Goal: Information Seeking & Learning: Learn about a topic

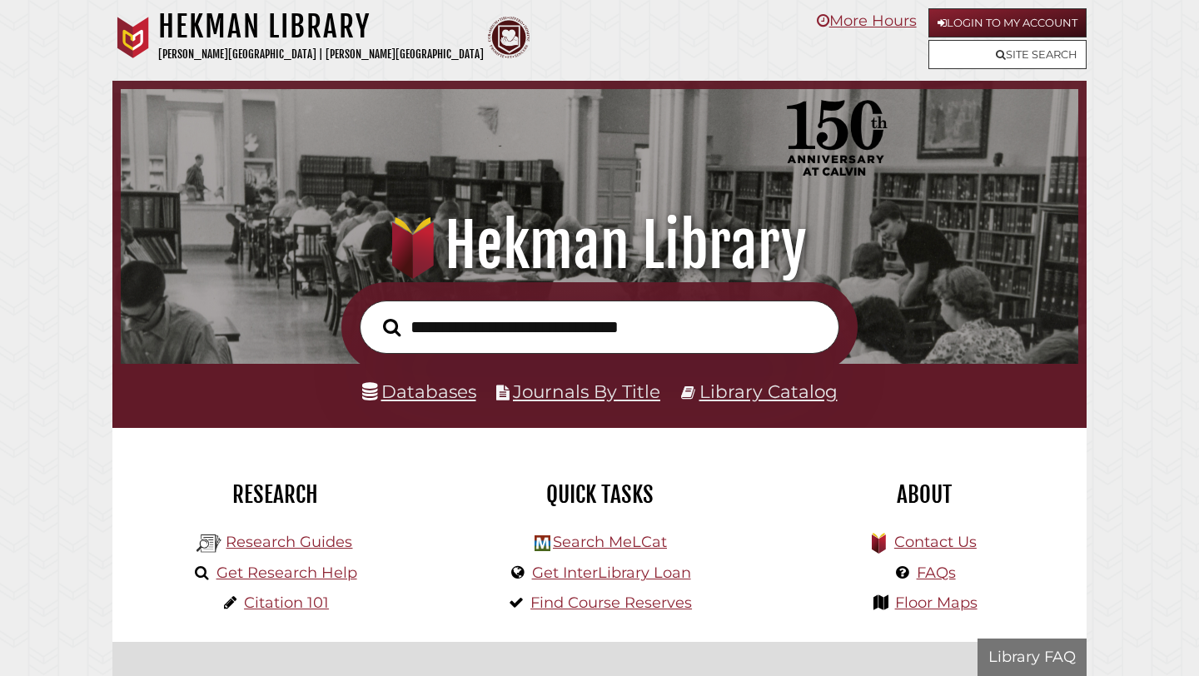
scroll to position [316, 949]
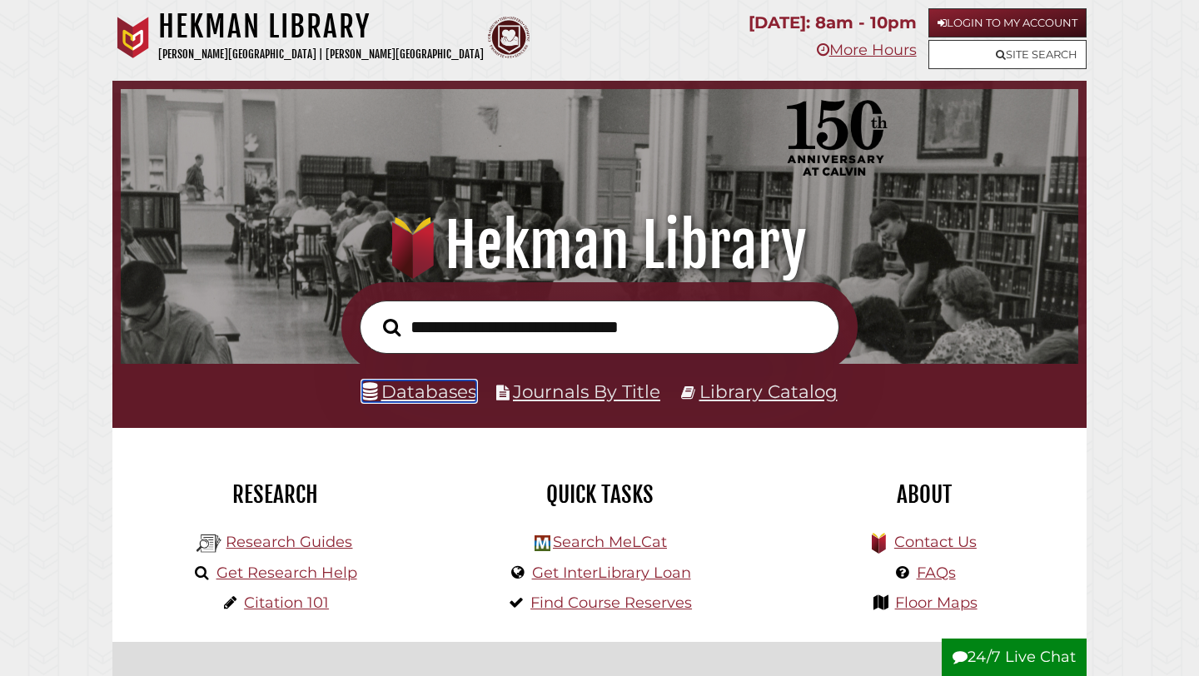
click at [411, 401] on link "Databases" at bounding box center [419, 392] width 114 height 22
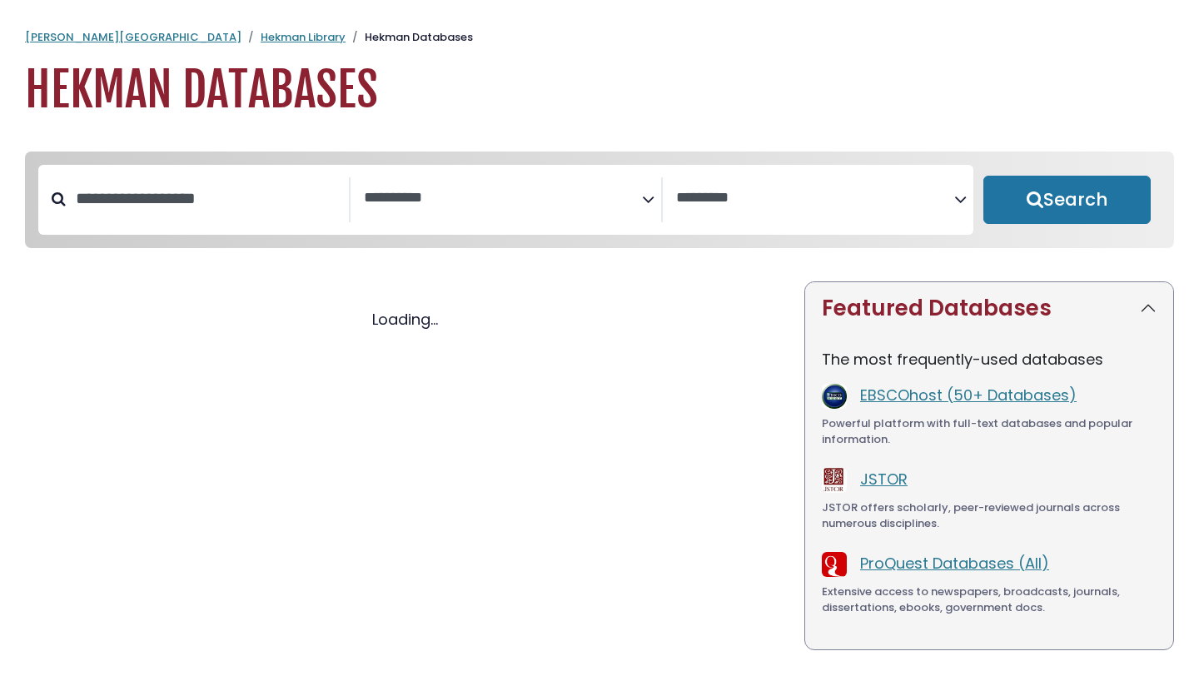
select select "Database Subject Filter"
select select "Database Vendors Filter"
select select "Database Subject Filter"
select select "Database Vendors Filter"
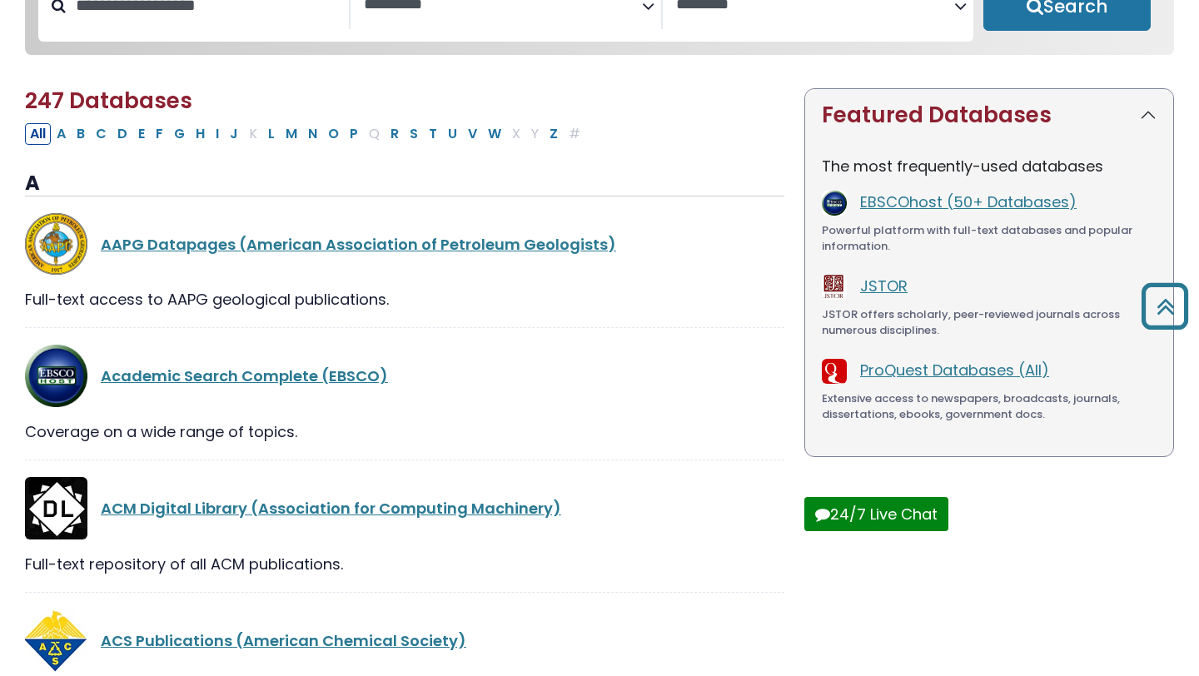
scroll to position [93, 0]
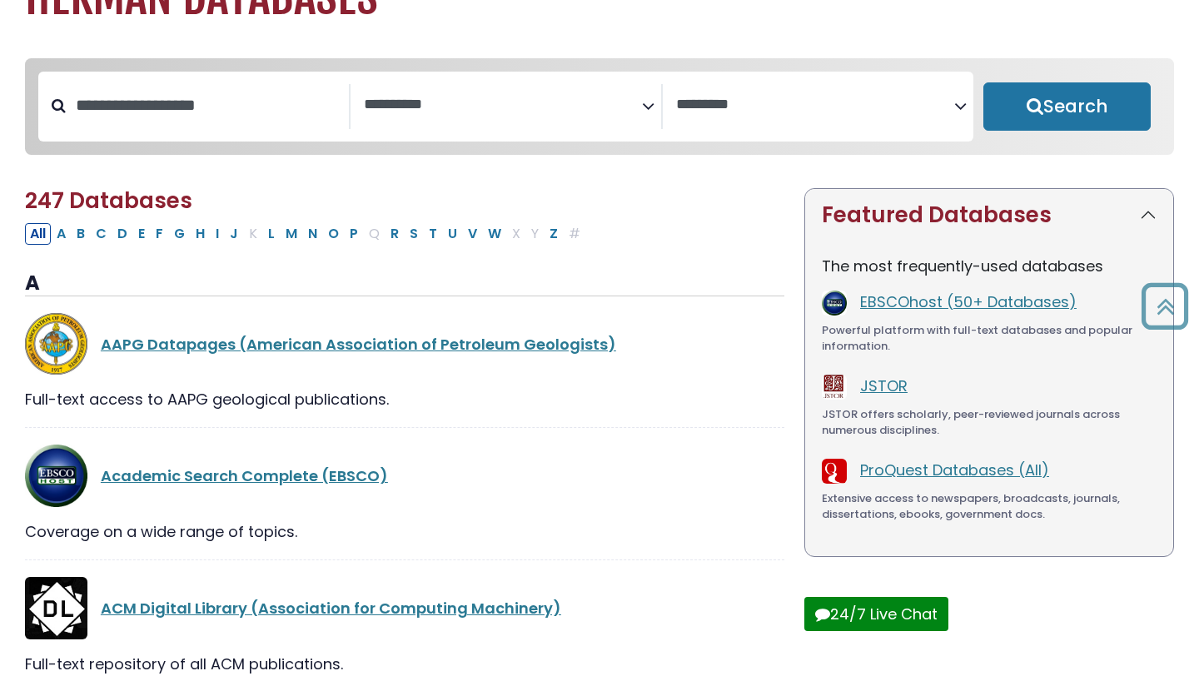
click at [561, 113] on textarea "Search" at bounding box center [503, 105] width 278 height 17
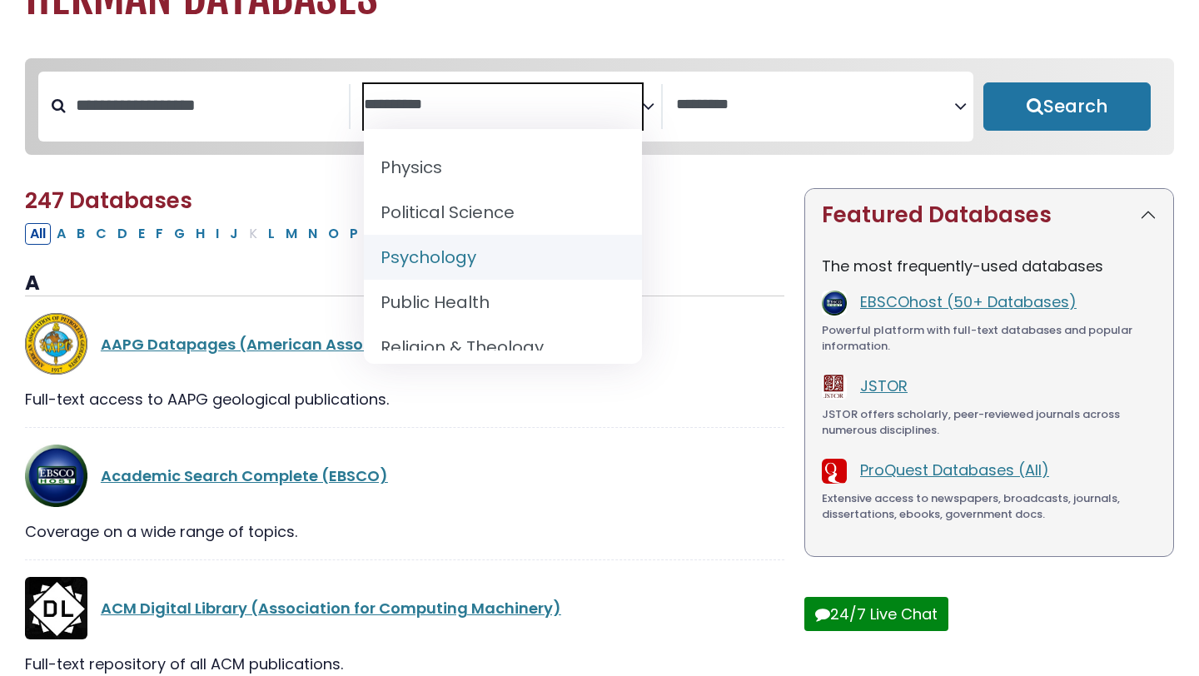
scroll to position [1523, 0]
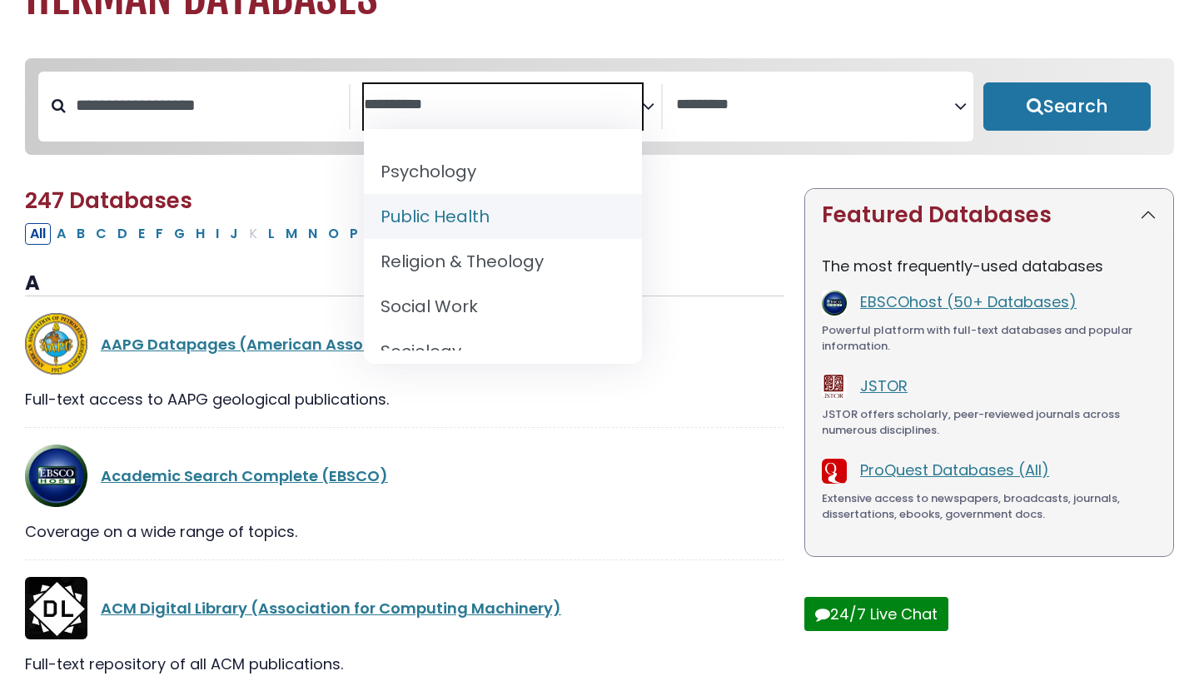
select select "*****"
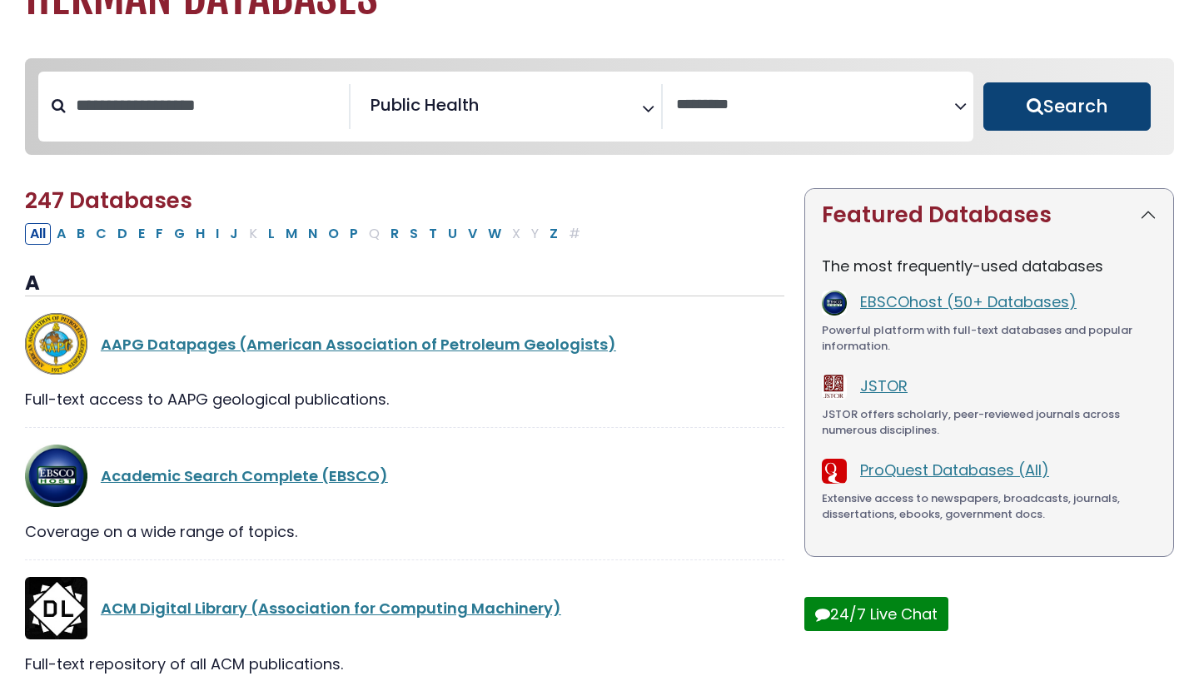
click at [1072, 97] on button "Search" at bounding box center [1067, 106] width 167 height 48
select select "Database Vendors Filter"
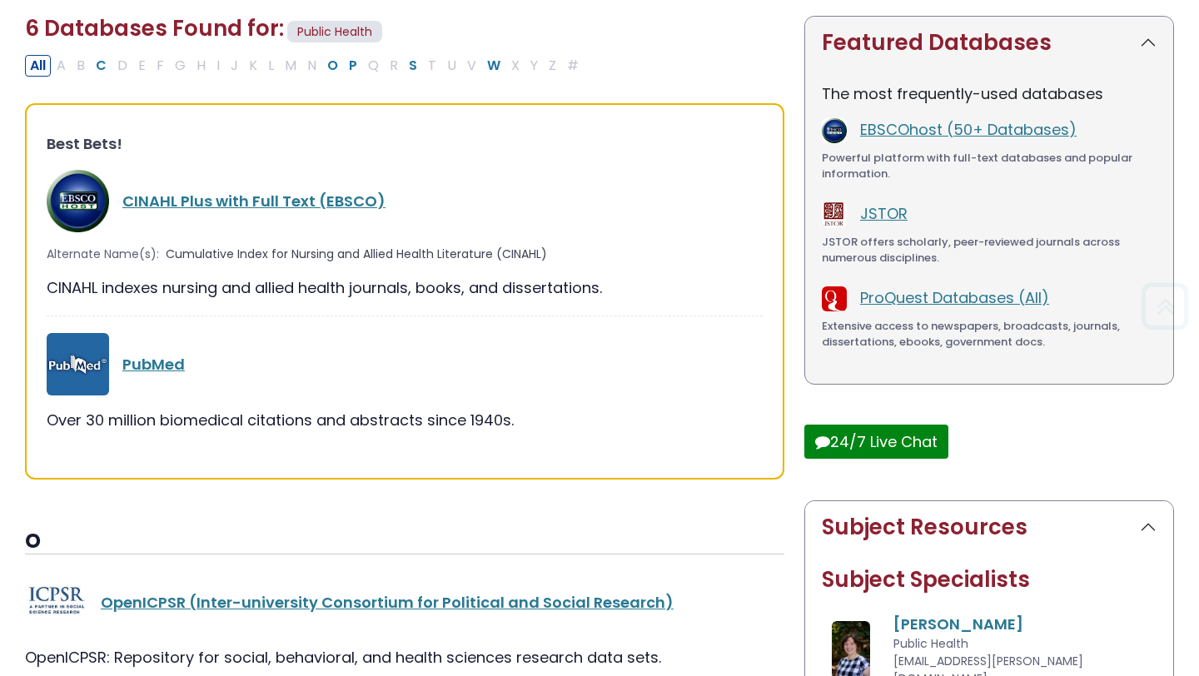
scroll to position [317, 0]
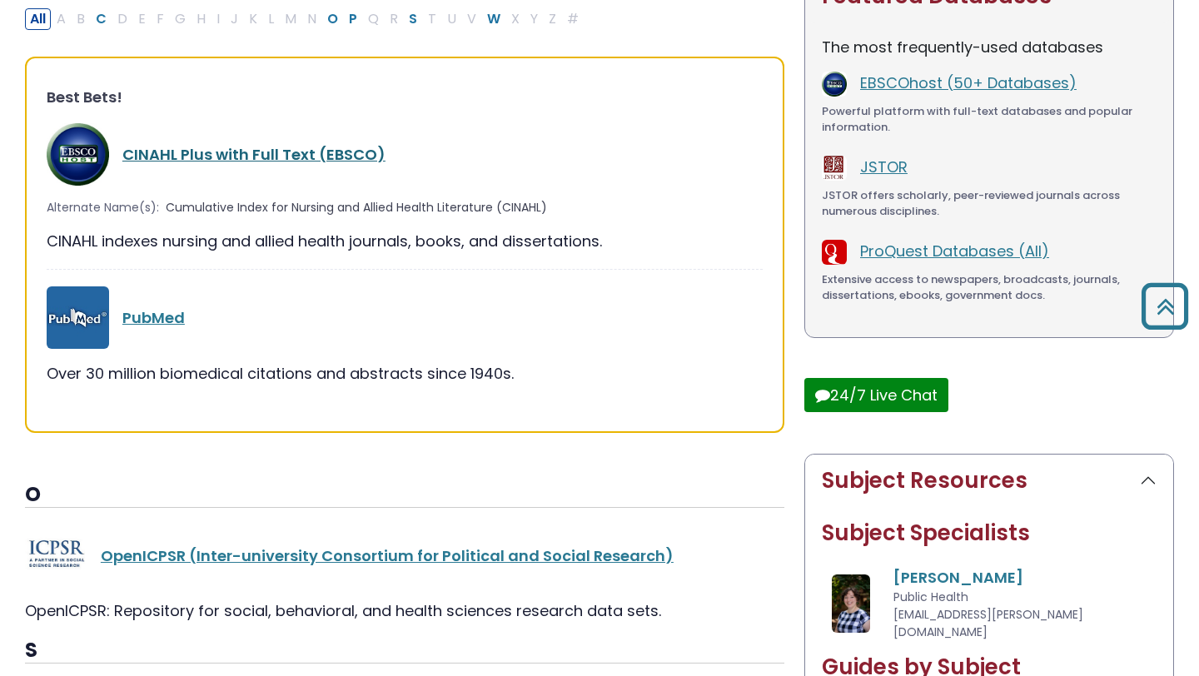
click at [260, 160] on link "CINAHL Plus with Full Text (EBSCO)" at bounding box center [253, 154] width 263 height 21
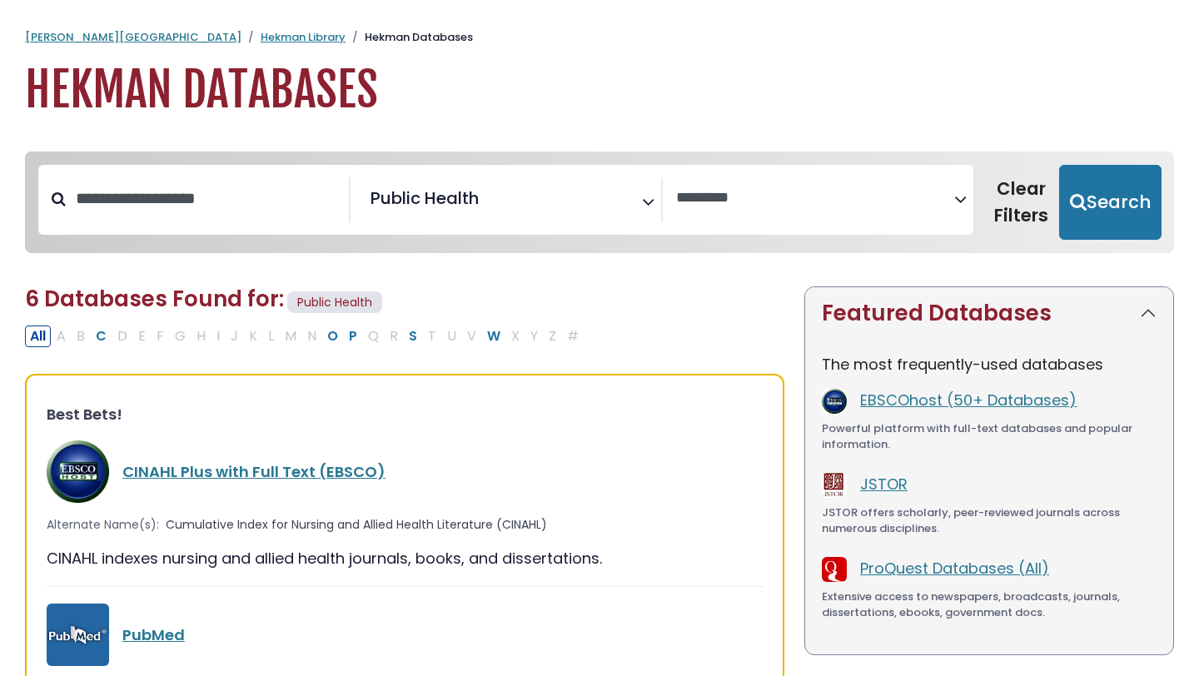
select select "Database Vendors Filter"
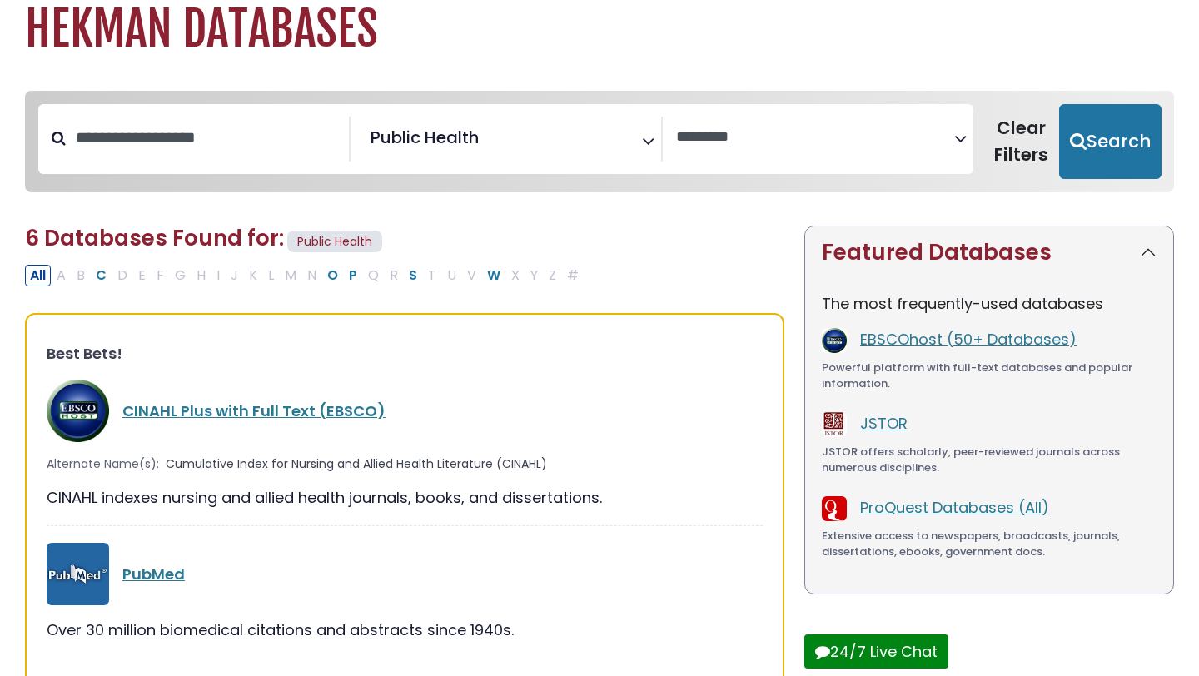
scroll to position [209, 0]
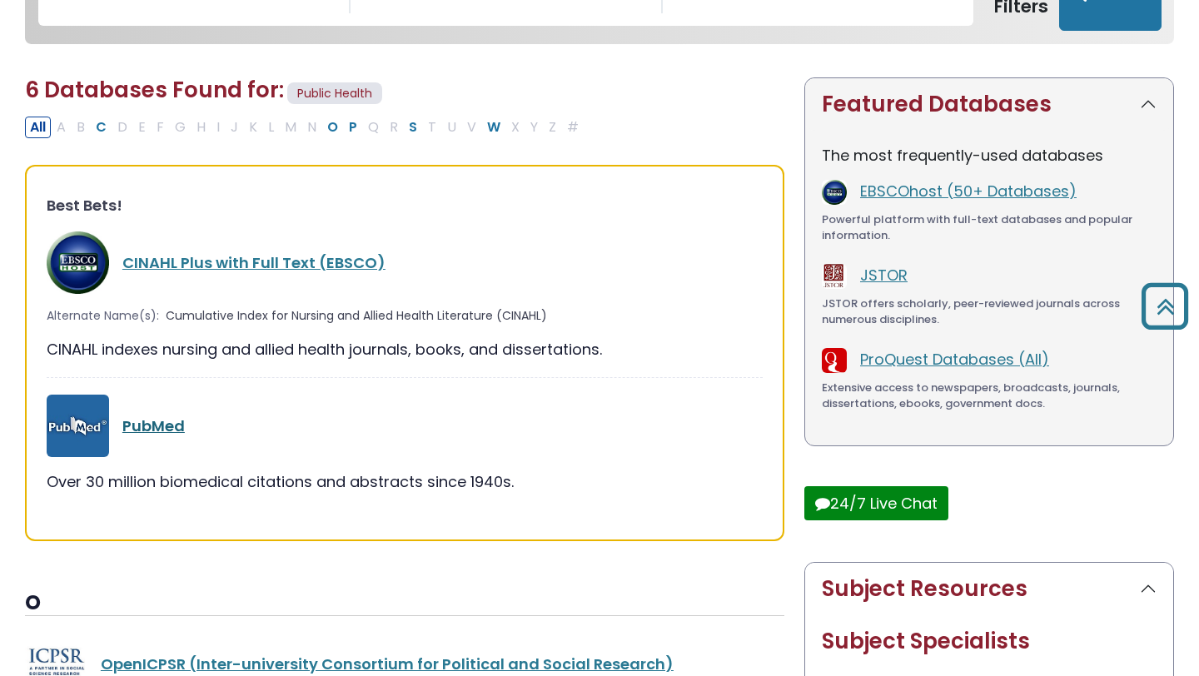
click at [149, 426] on link "PubMed" at bounding box center [153, 426] width 62 height 21
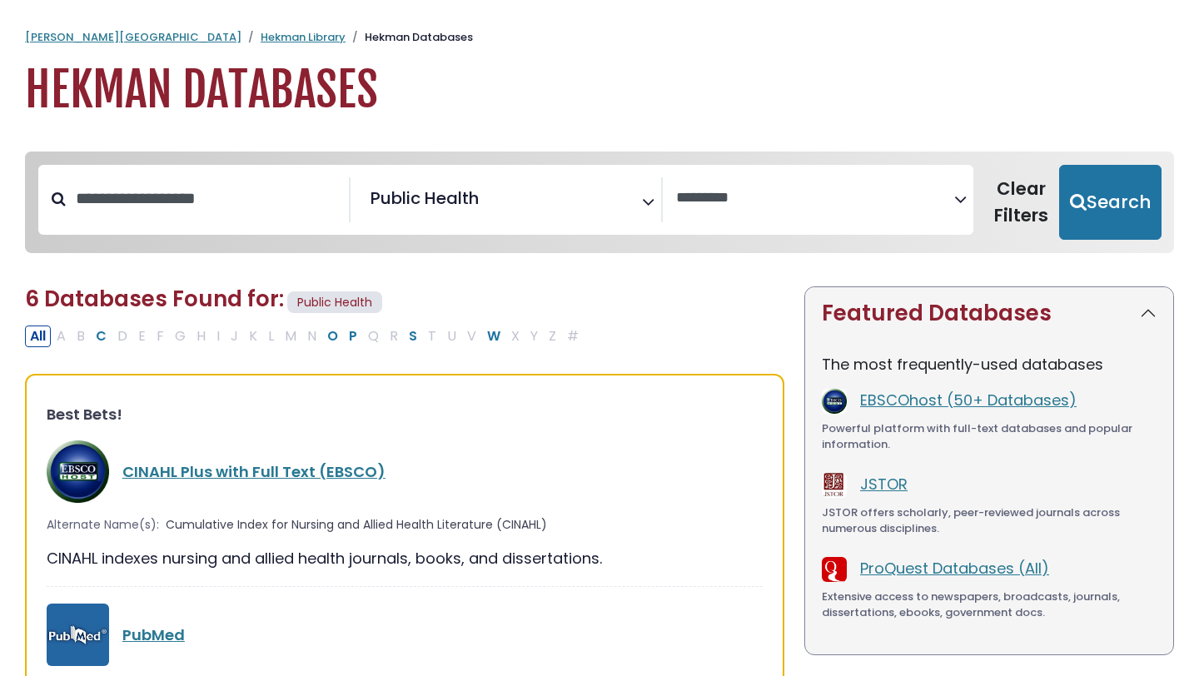
select select "Database Vendors Filter"
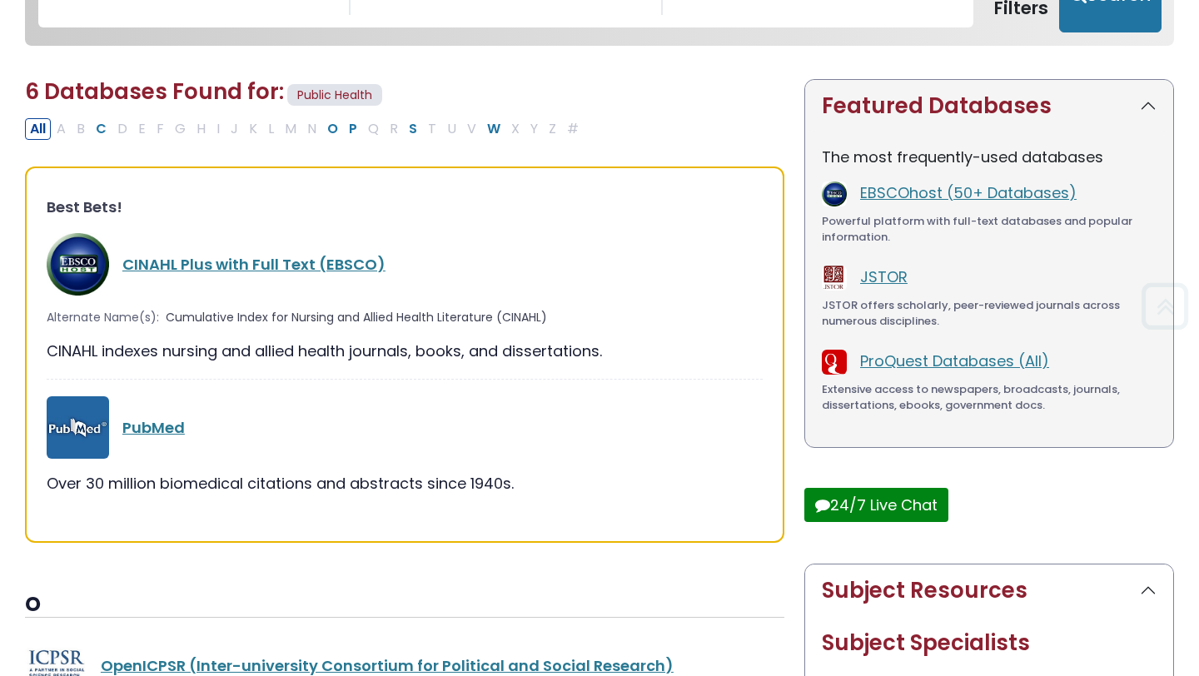
scroll to position [209, 0]
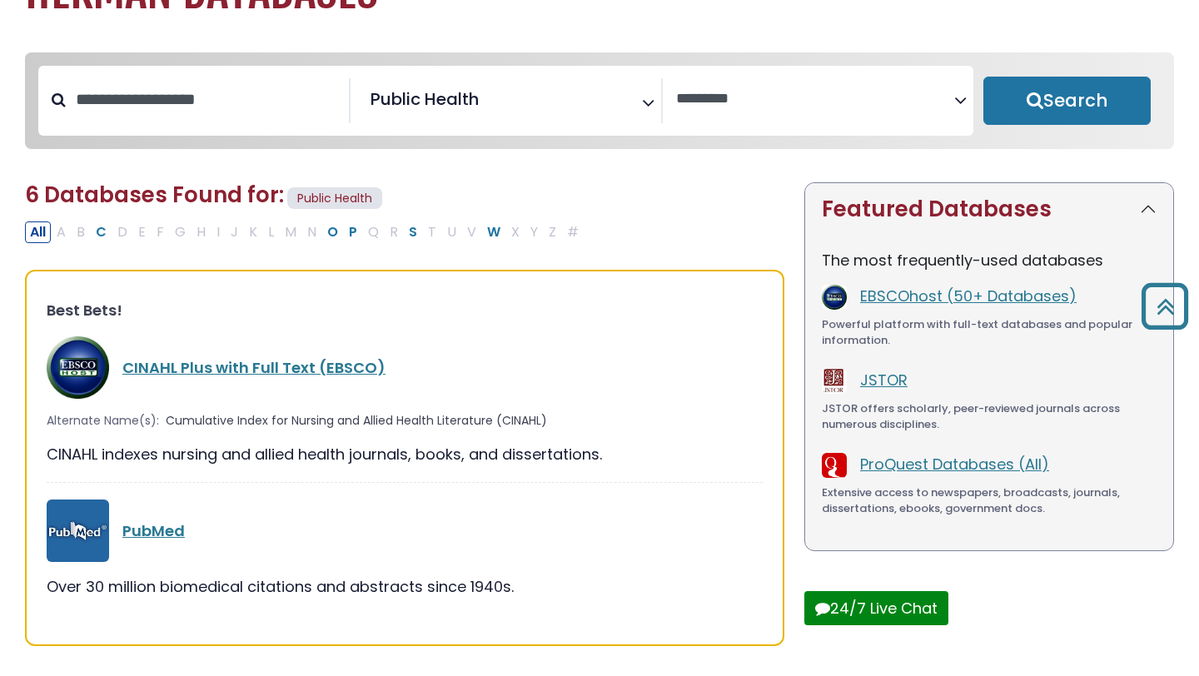
select select "Database Subject Filter"
select select "Database Vendors Filter"
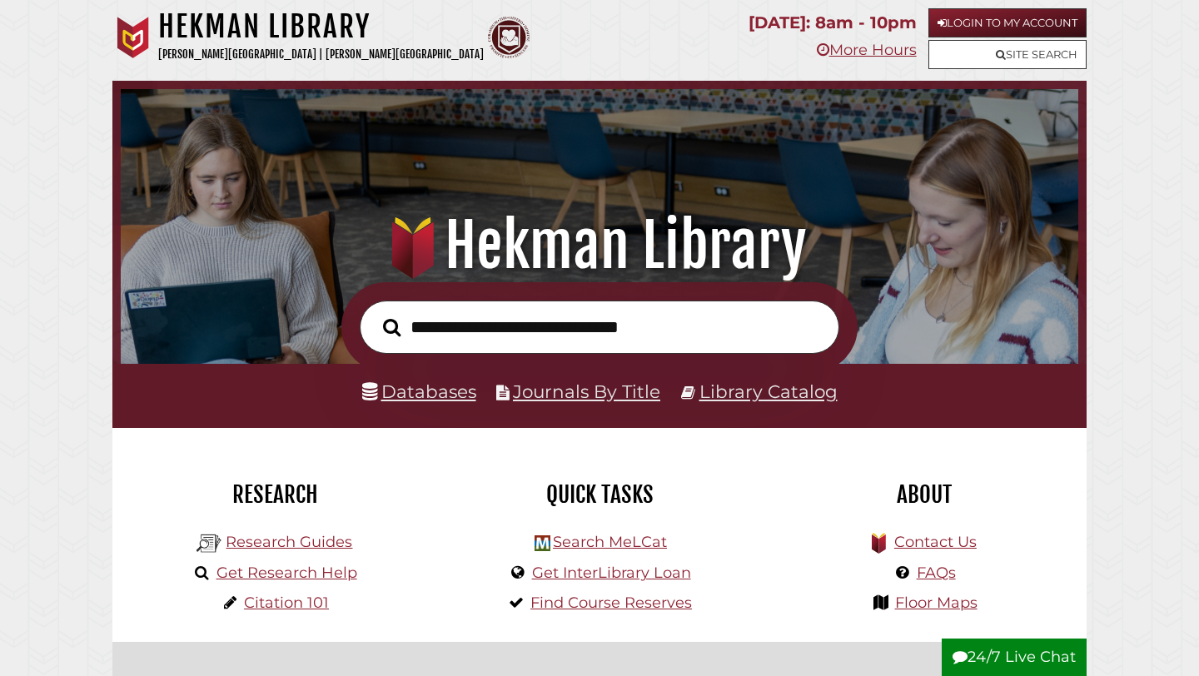
scroll to position [316, 949]
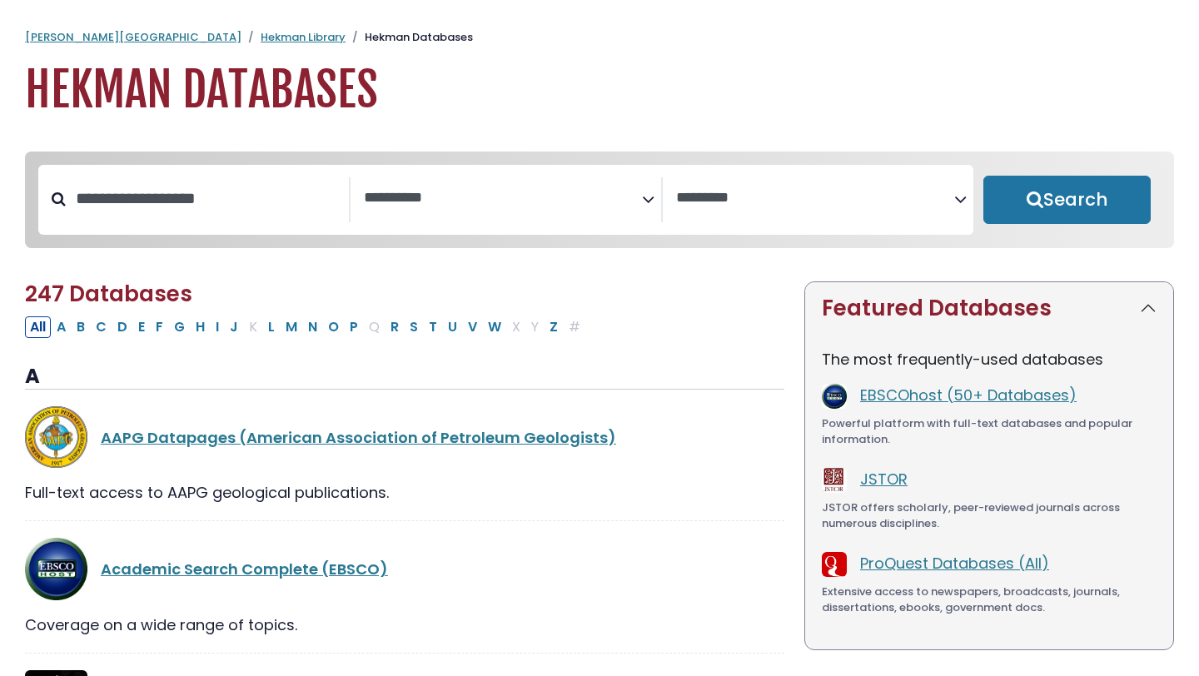
select select "Database Subject Filter"
select select "Database Vendors Filter"
click at [446, 195] on textarea "Search" at bounding box center [503, 198] width 278 height 17
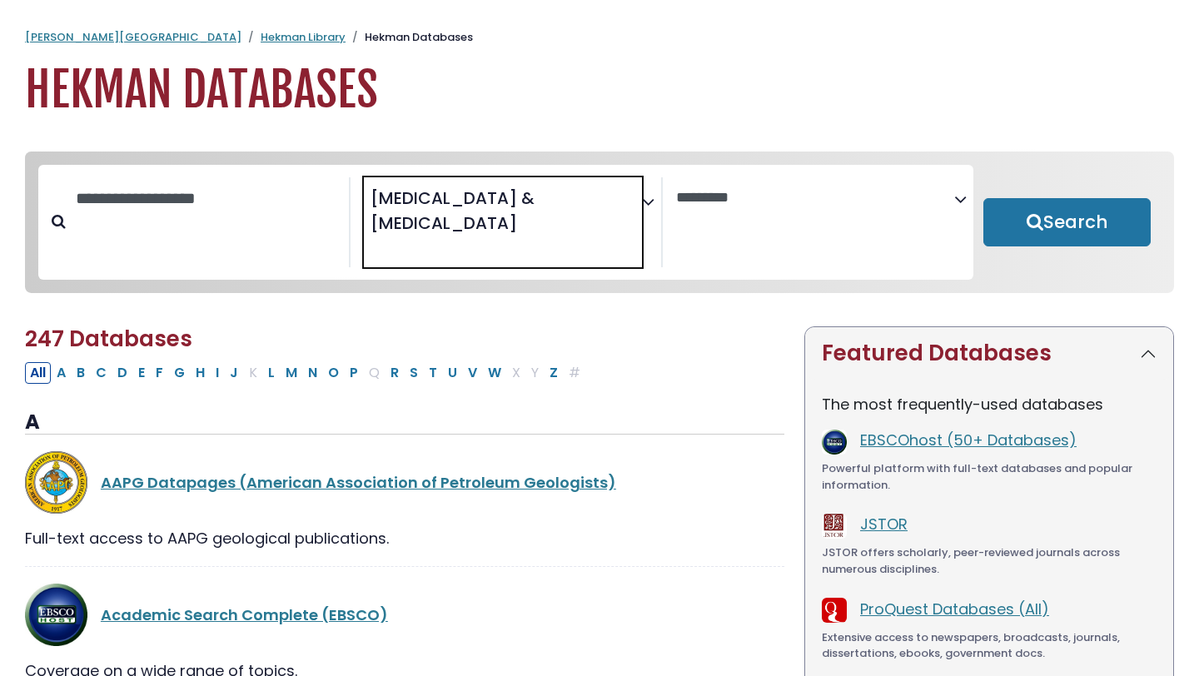
scroll to position [833, 0]
click at [552, 211] on span "× Speech Pathology & Audiology" at bounding box center [503, 222] width 278 height 91
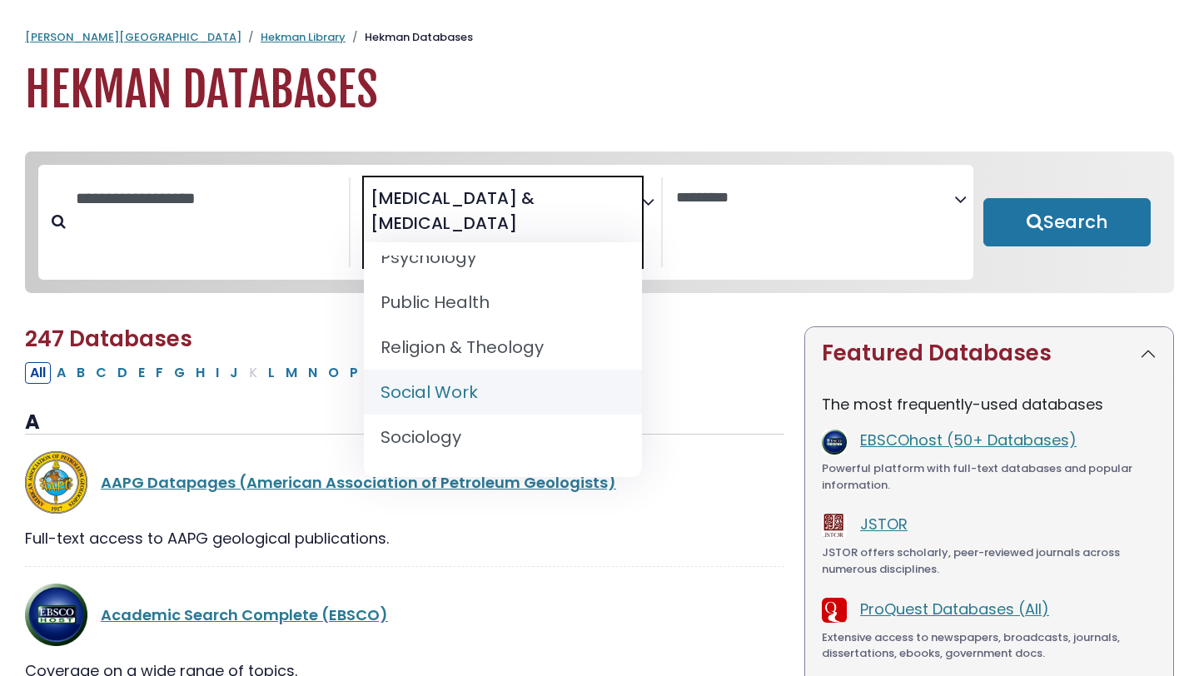
scroll to position [1612, 0]
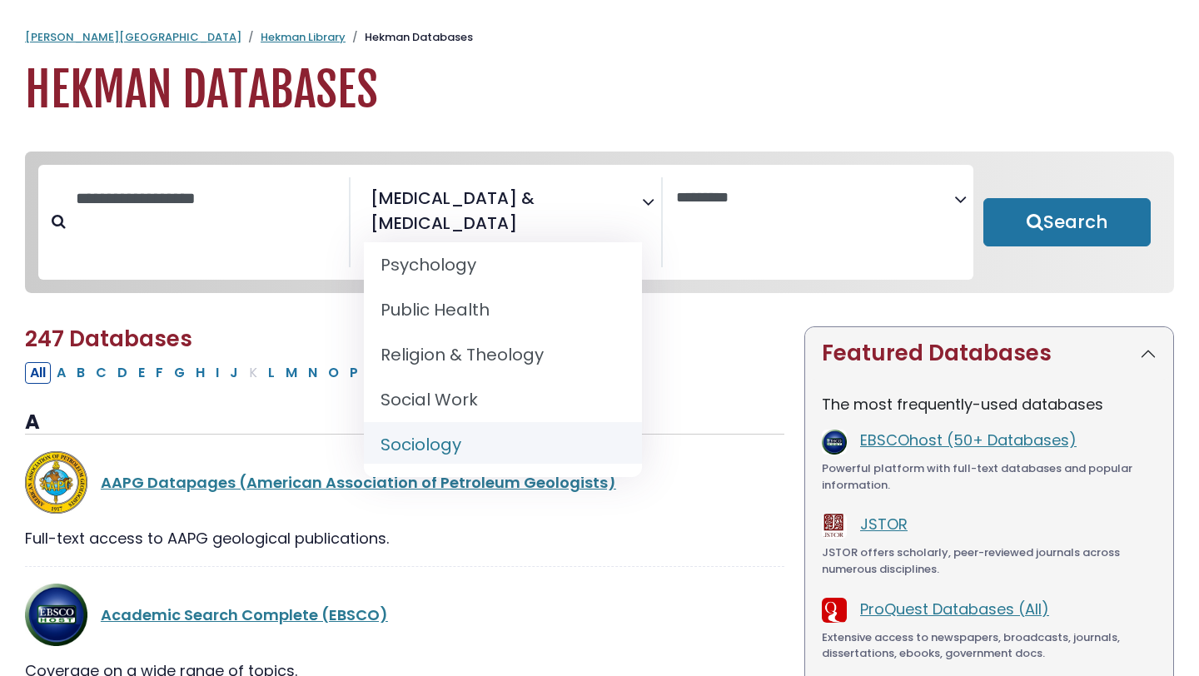
select select "*****"
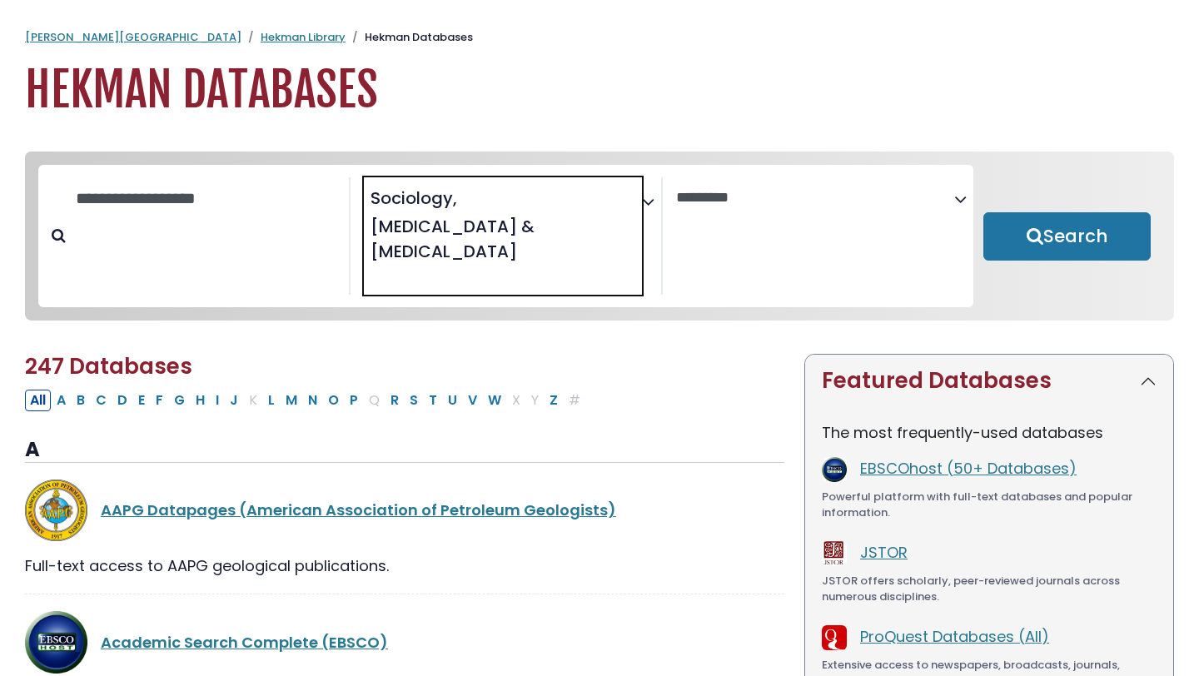
click at [611, 208] on span "× Sociology × Speech Pathology & Audiology" at bounding box center [503, 236] width 278 height 118
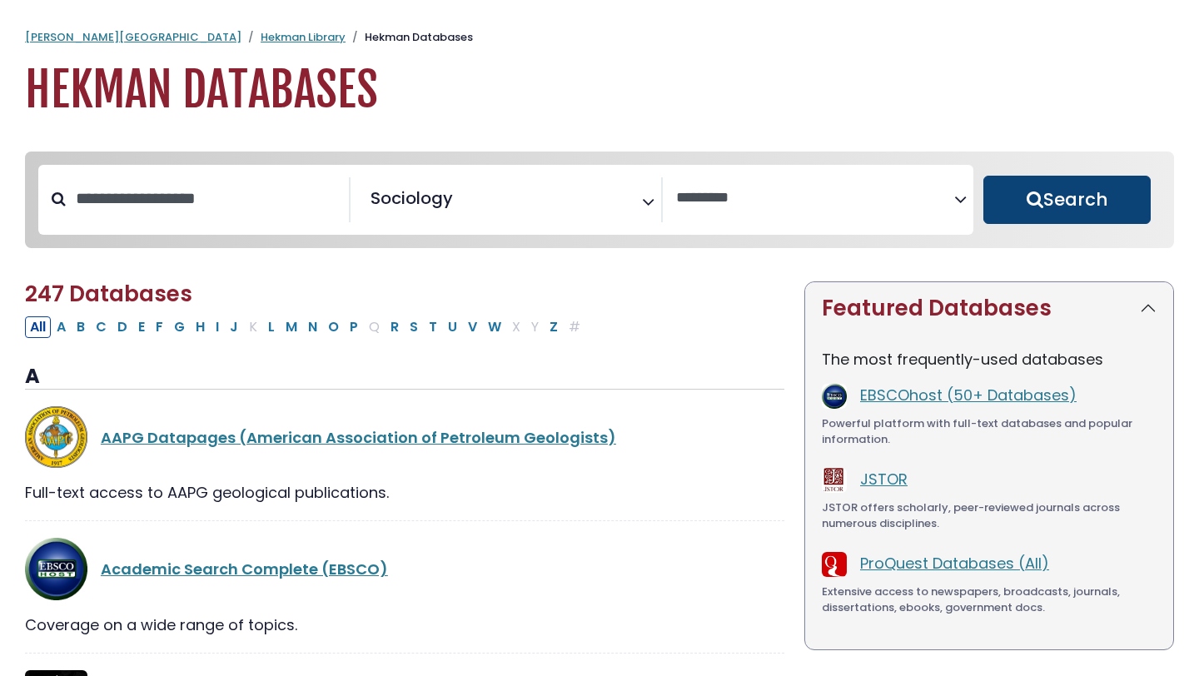
click at [1029, 203] on button "Search" at bounding box center [1067, 200] width 167 height 48
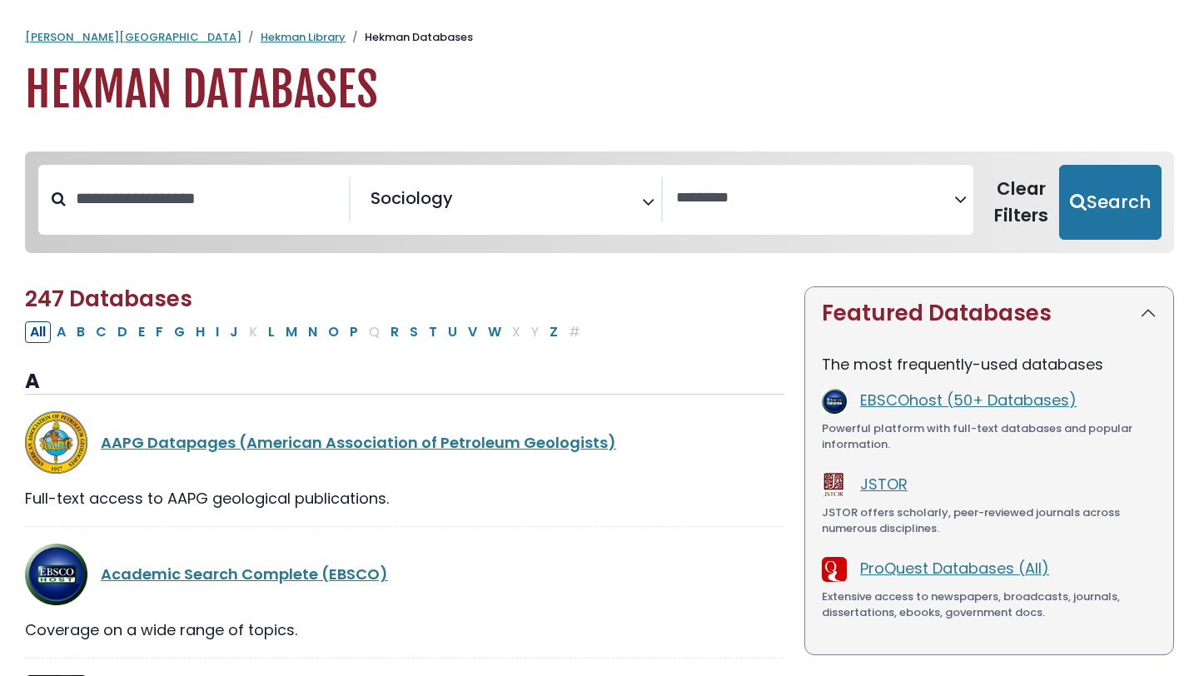
select select "Database Vendors Filter"
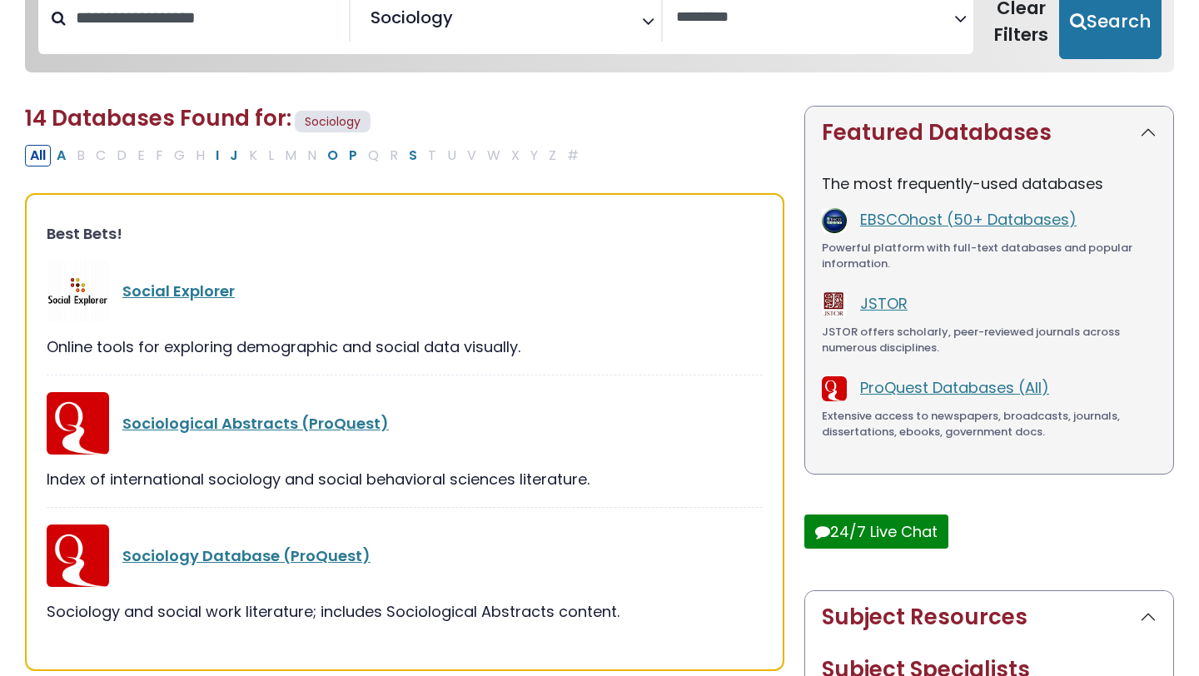
scroll to position [134, 0]
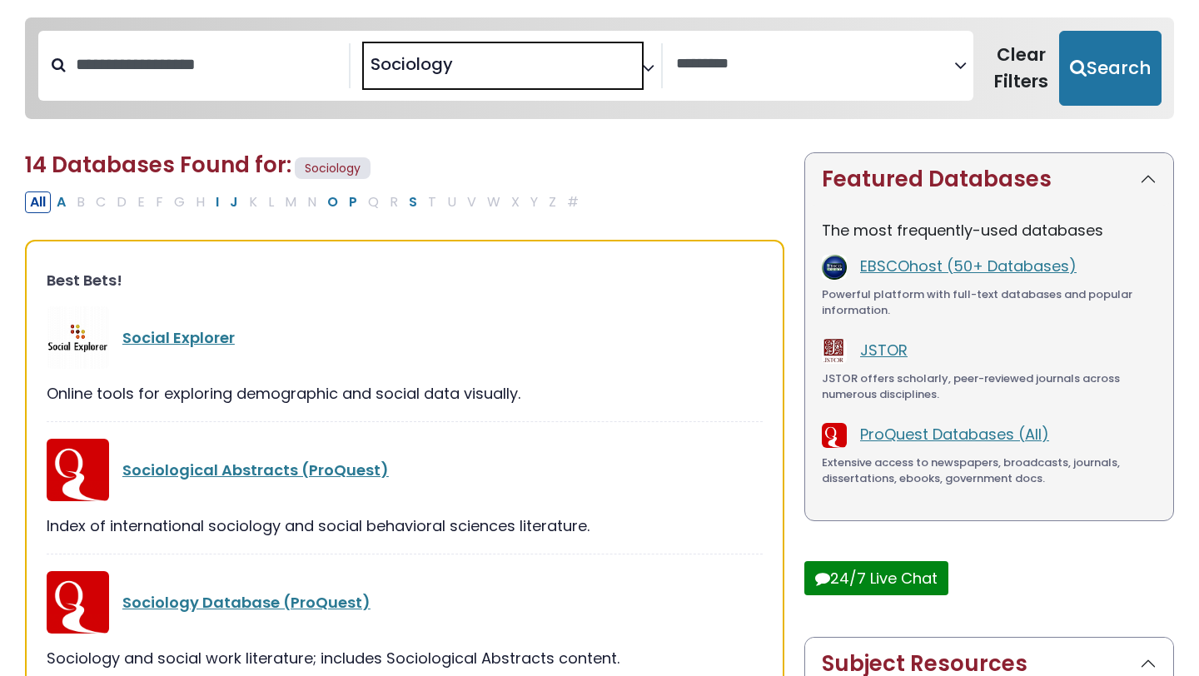
click at [522, 66] on span "× Sociology" at bounding box center [503, 65] width 278 height 45
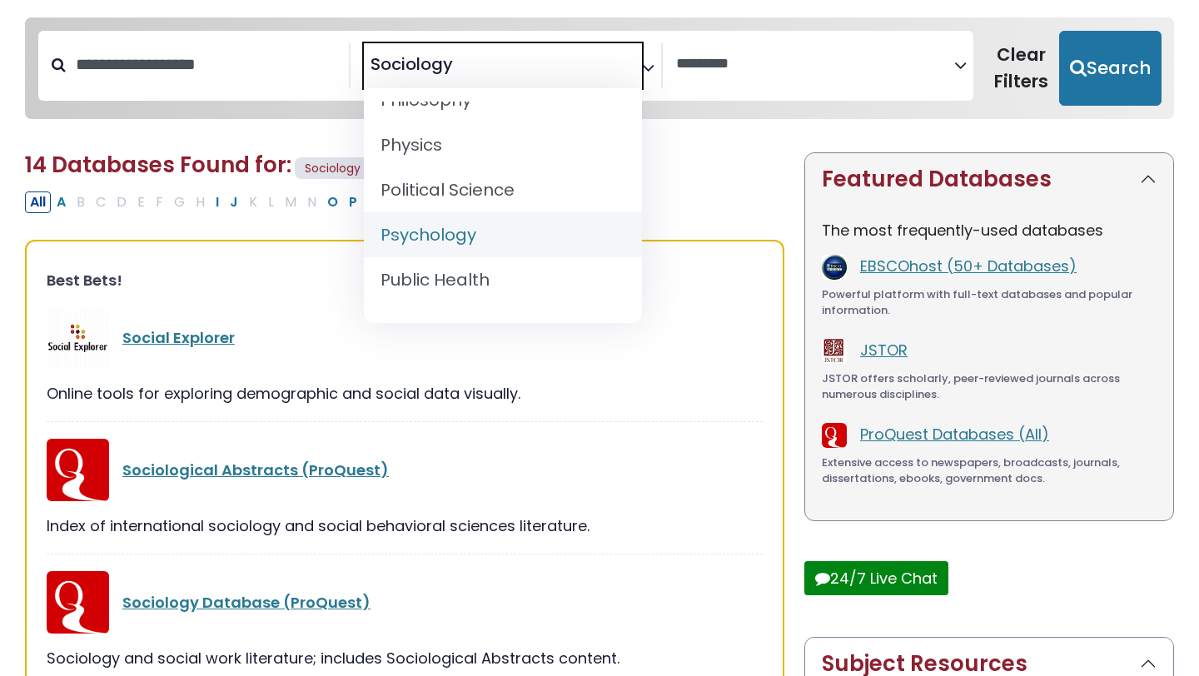
scroll to position [1419, 0]
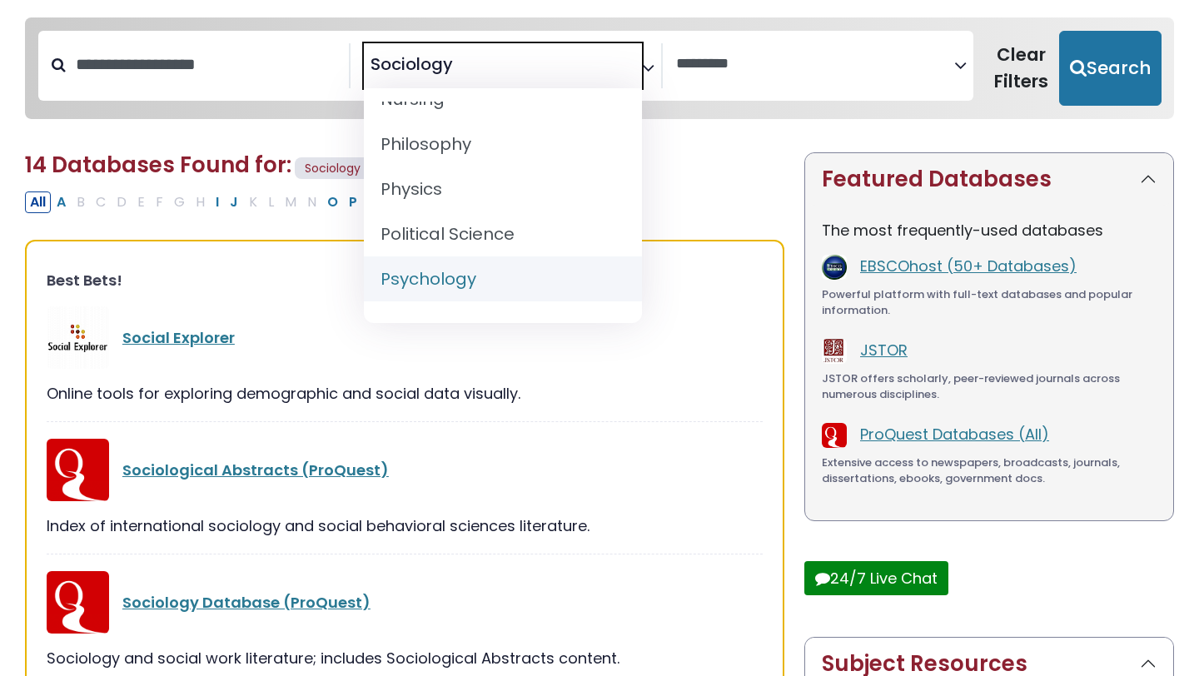
select select "*****"
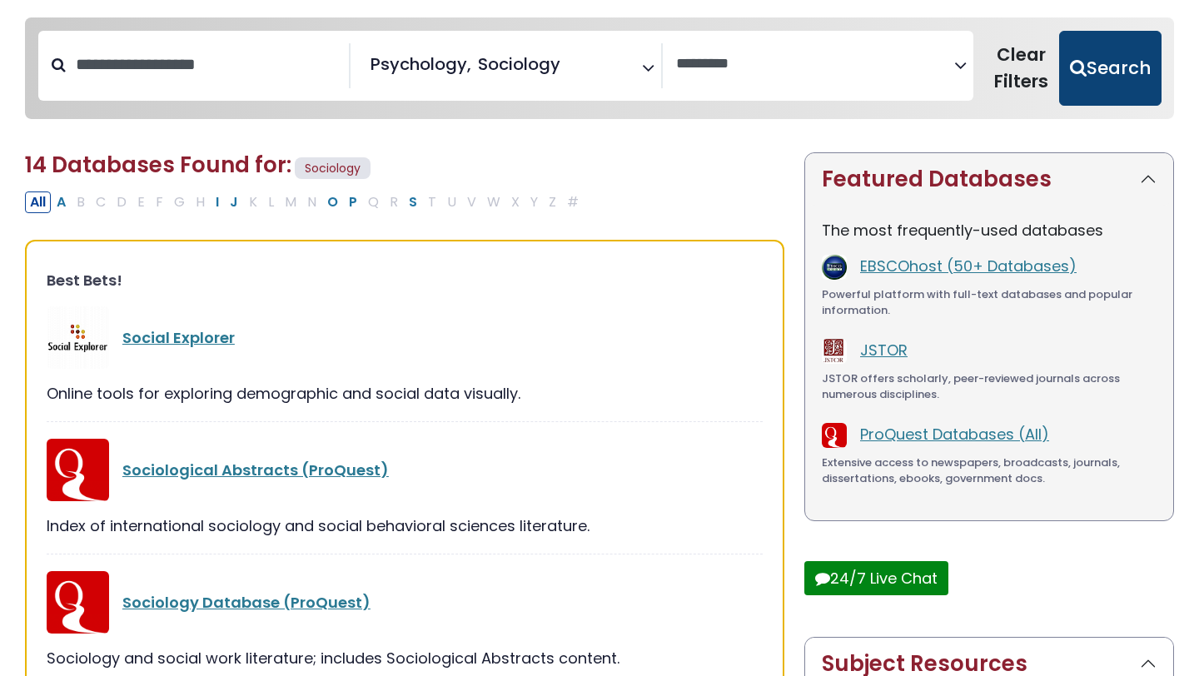
click at [1129, 67] on button "Search" at bounding box center [1110, 68] width 102 height 75
select select "Database Vendors Filter"
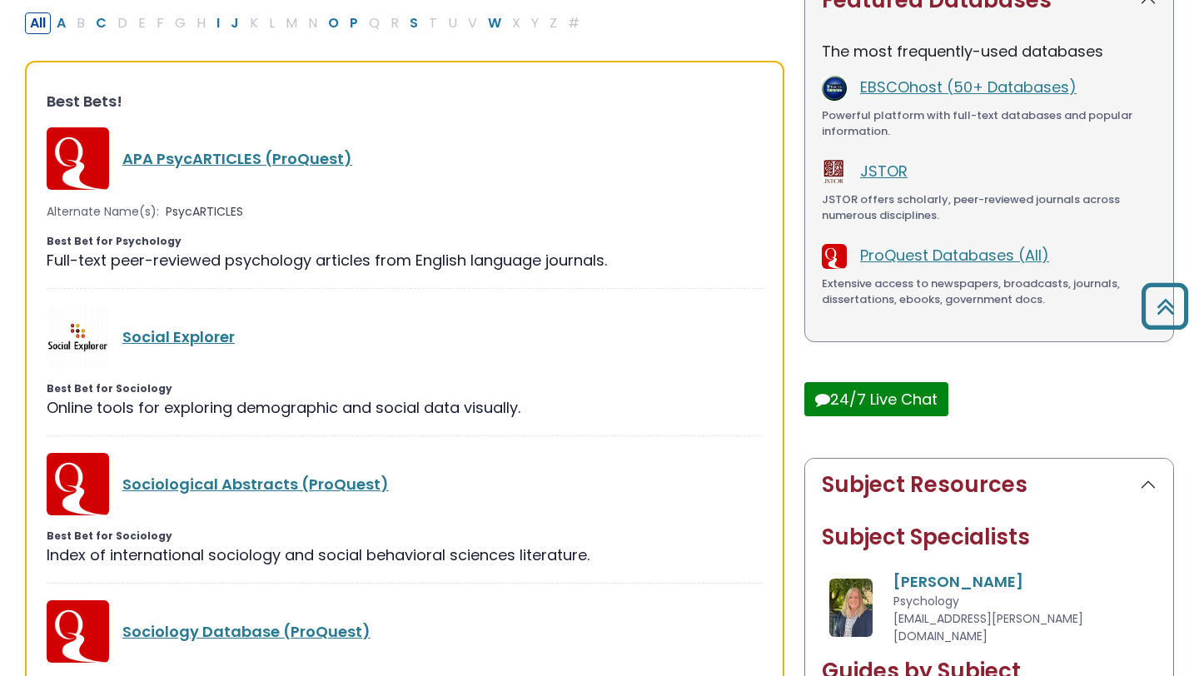
scroll to position [302, 0]
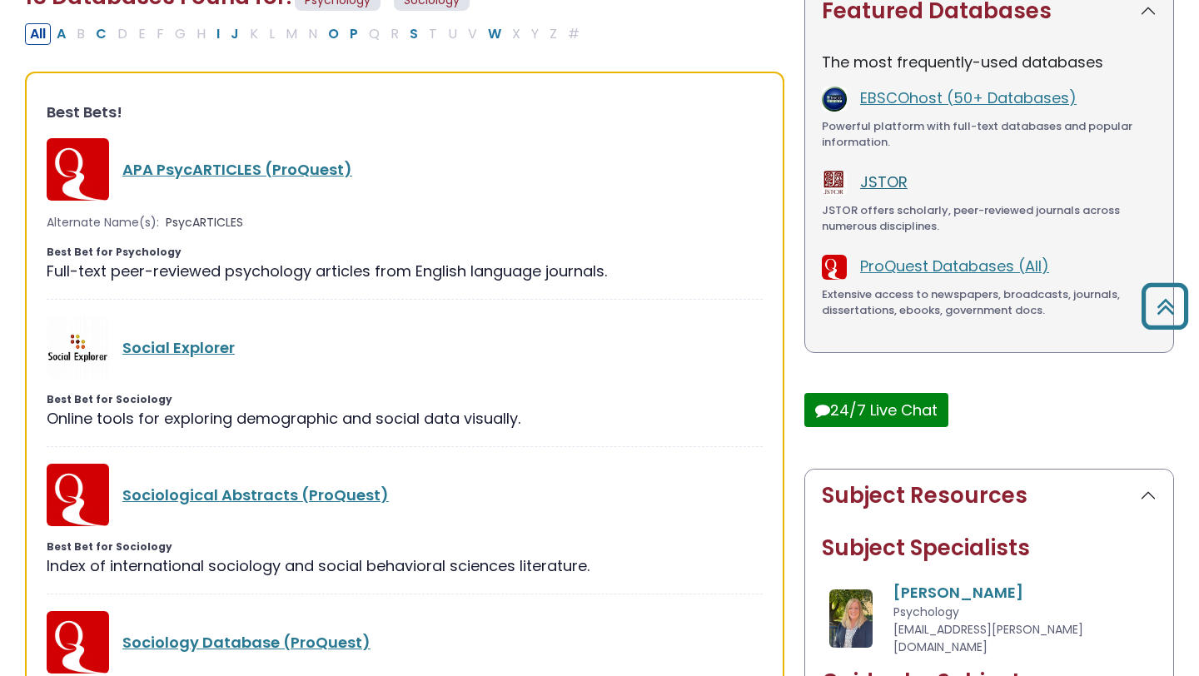
click at [886, 182] on link "JSTOR" at bounding box center [883, 182] width 47 height 21
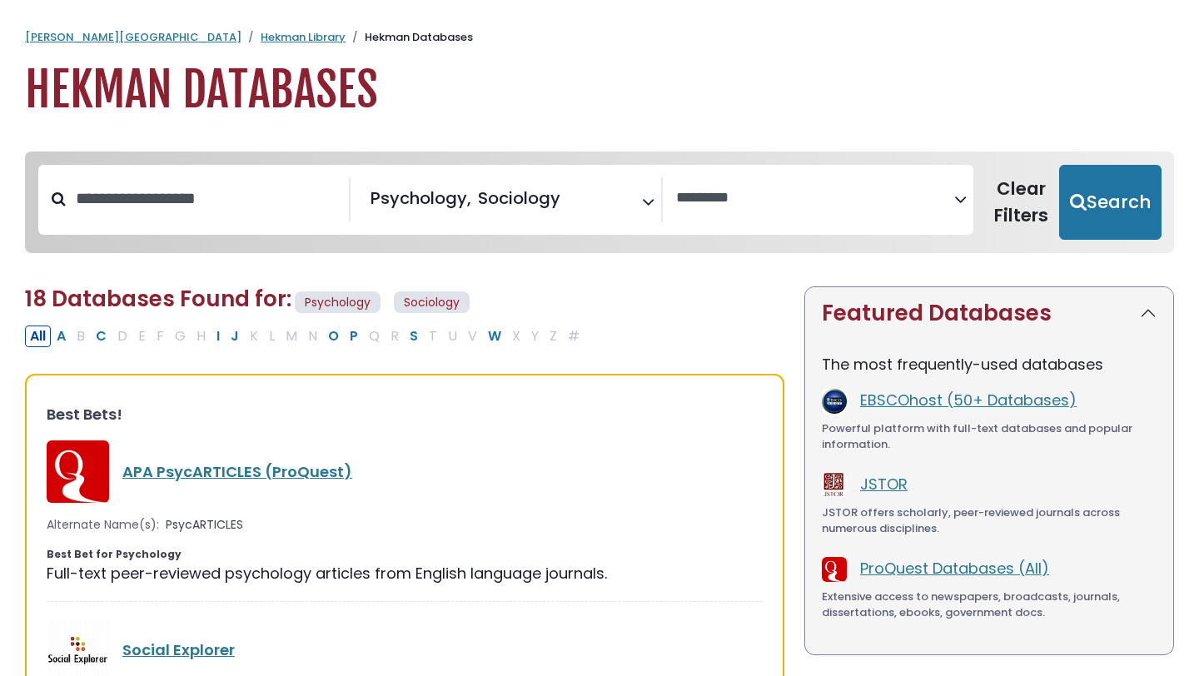
select select "Database Vendors Filter"
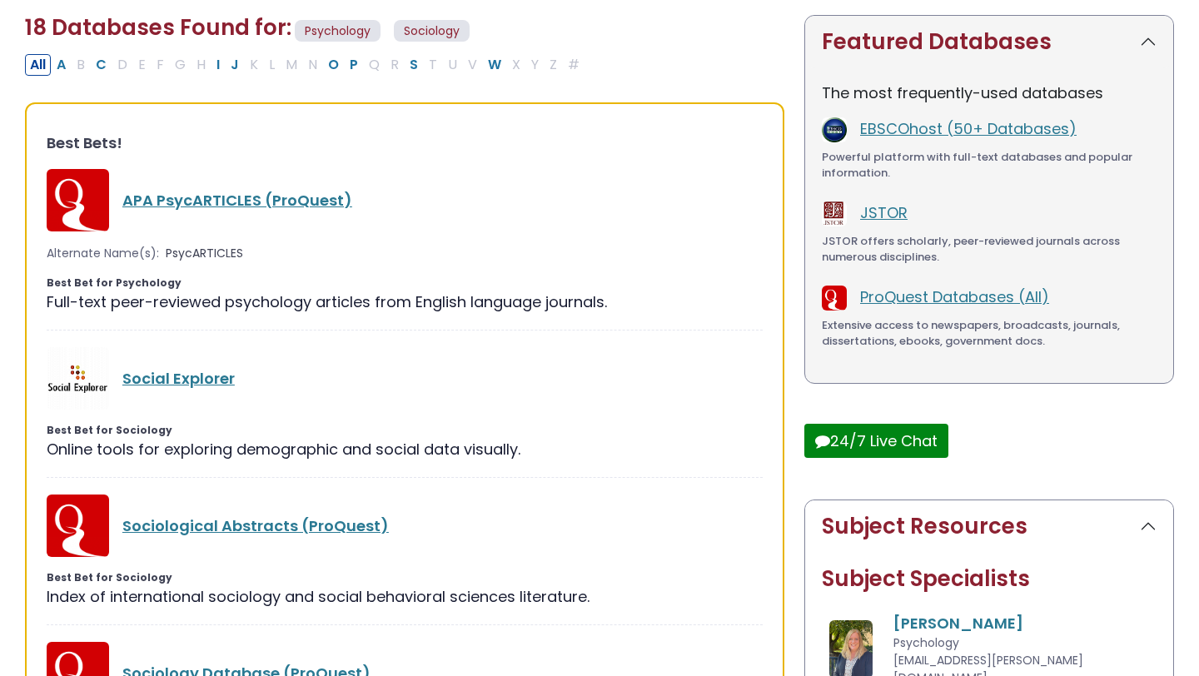
scroll to position [708, 0]
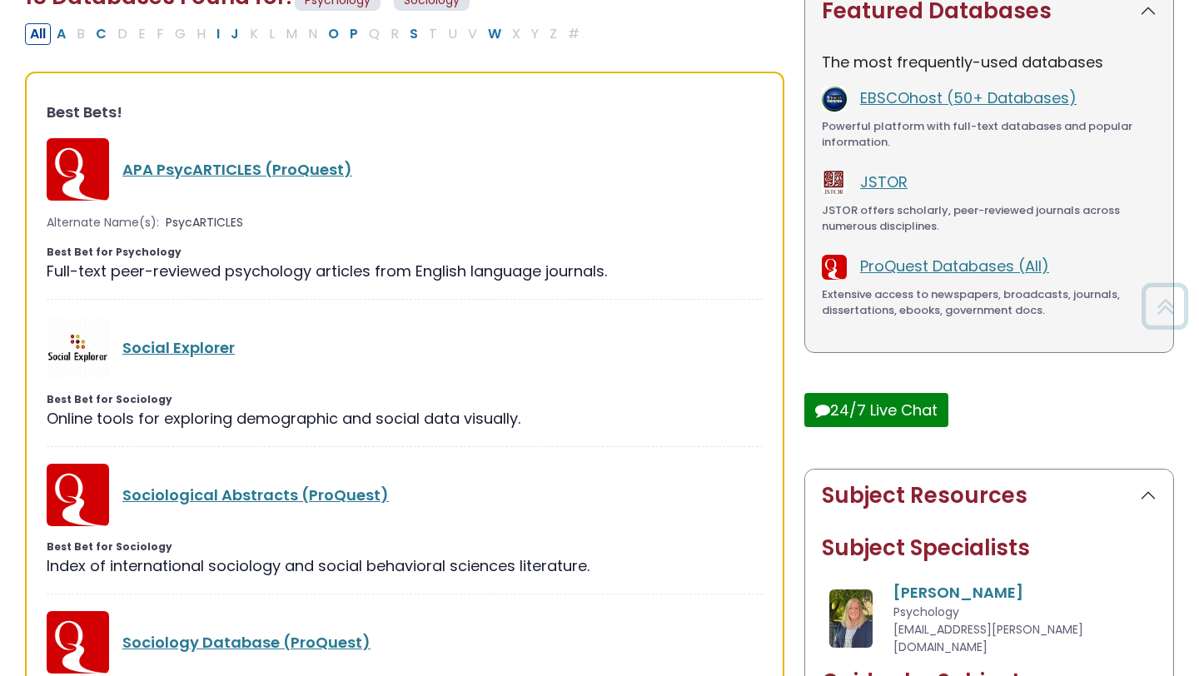
select select "*****"
select select "Database Vendors Filter"
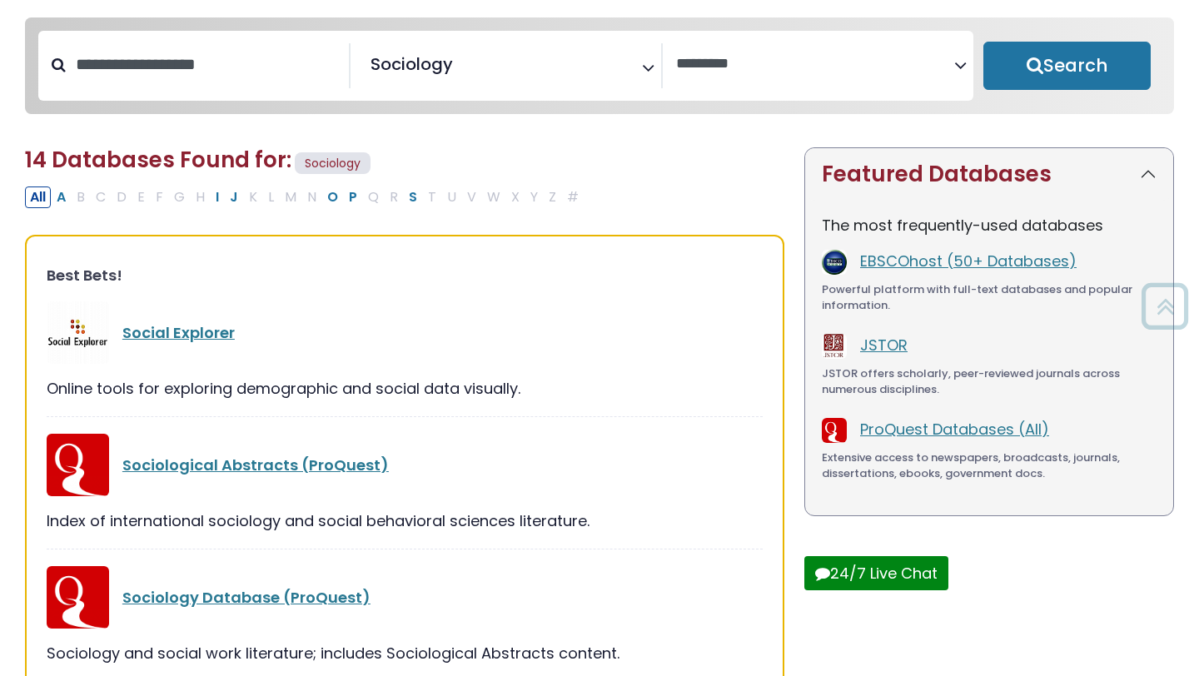
scroll to position [46, 0]
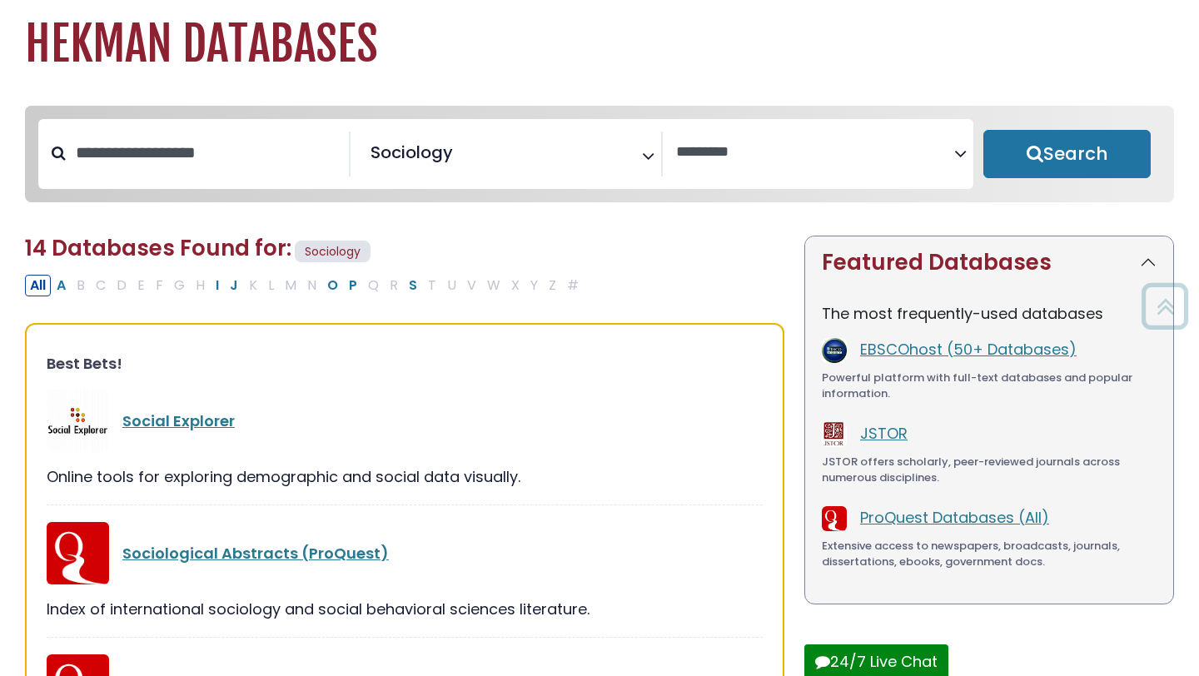
select select "Database Subject Filter"
select select "Database Vendors Filter"
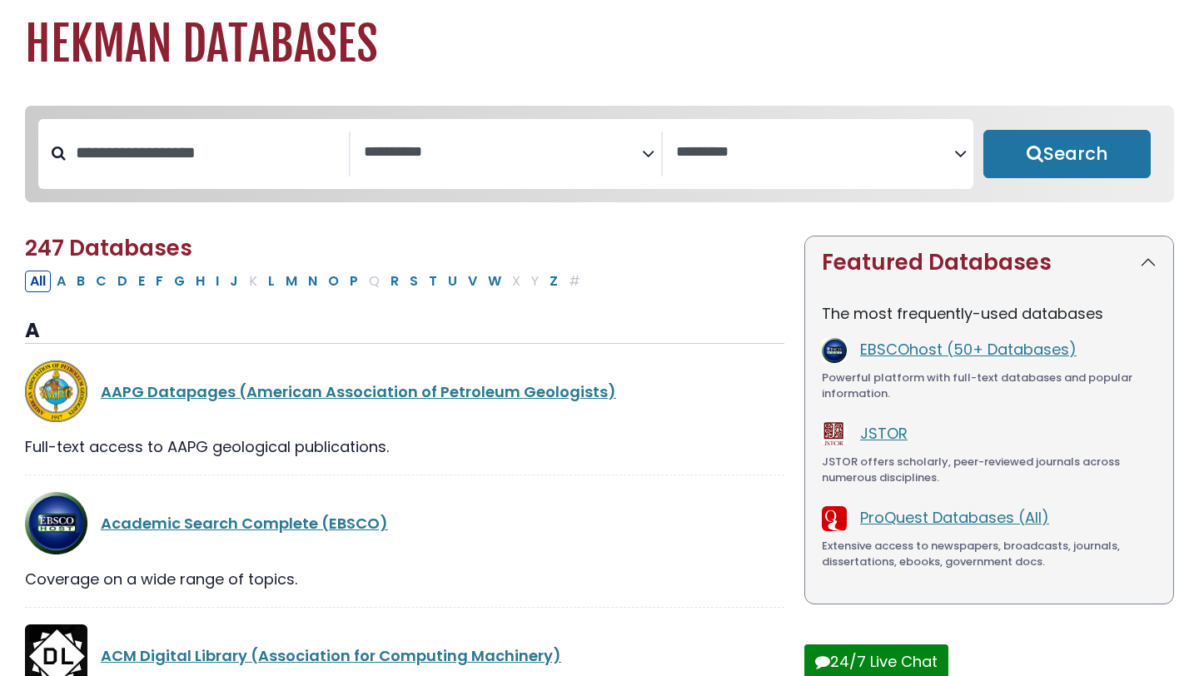
scroll to position [0, 0]
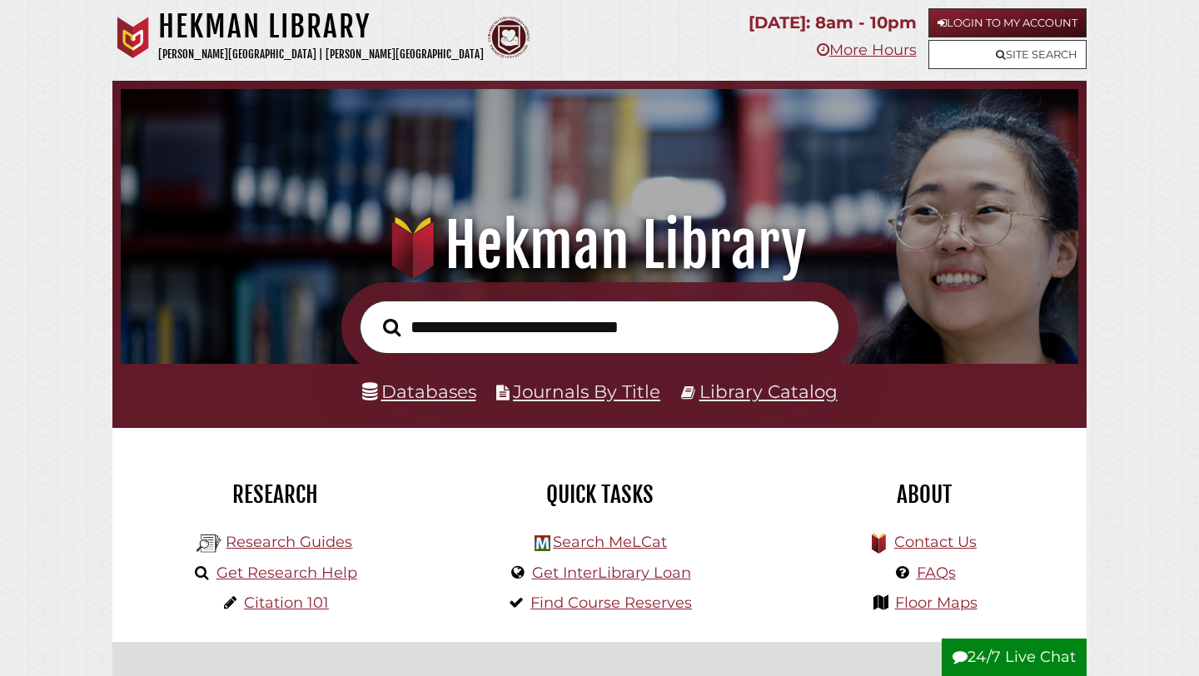
scroll to position [316, 949]
click at [420, 404] on li "Databases" at bounding box center [419, 392] width 114 height 32
click at [420, 392] on link "Databases" at bounding box center [419, 392] width 114 height 22
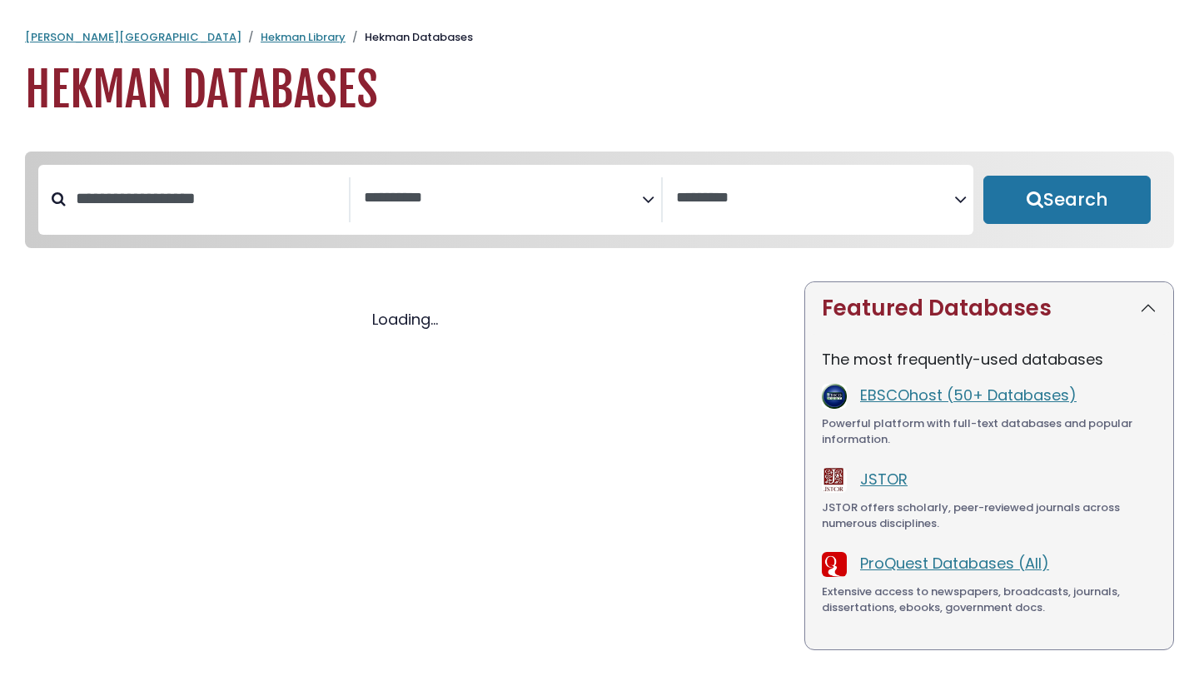
select select "Database Subject Filter"
select select "Database Vendors Filter"
select select "Database Subject Filter"
select select "Database Vendors Filter"
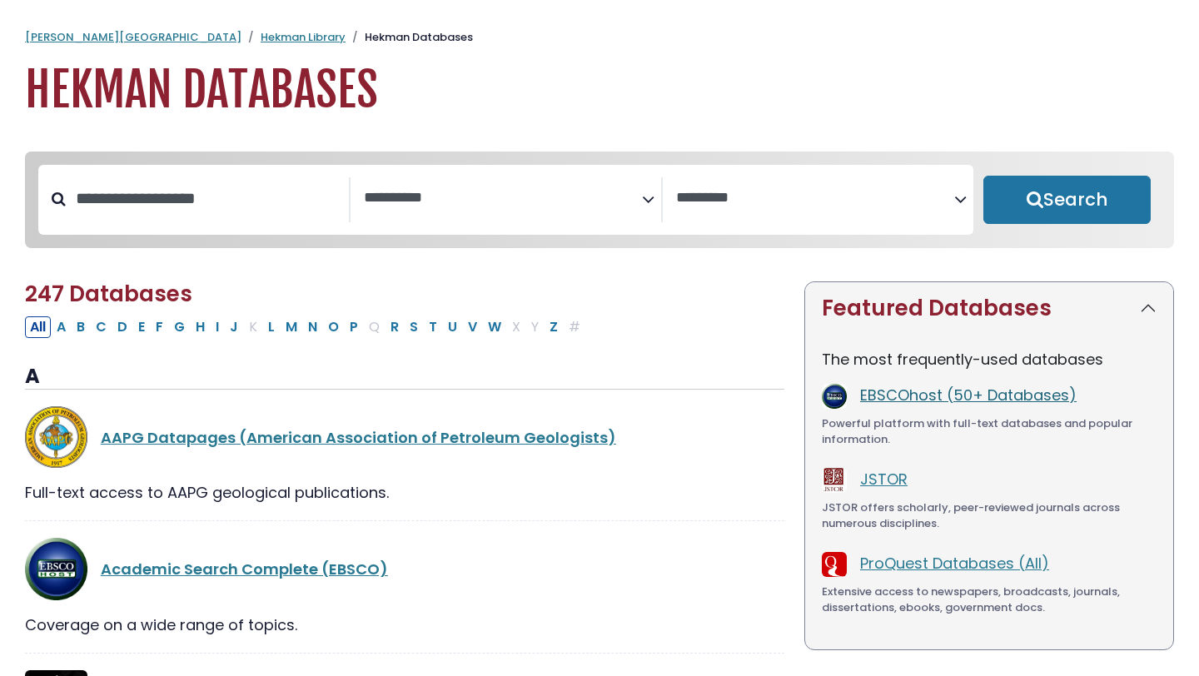
click at [944, 403] on link "EBSCOhost (50+ Databases)" at bounding box center [968, 395] width 217 height 21
